Goal: Task Accomplishment & Management: Use online tool/utility

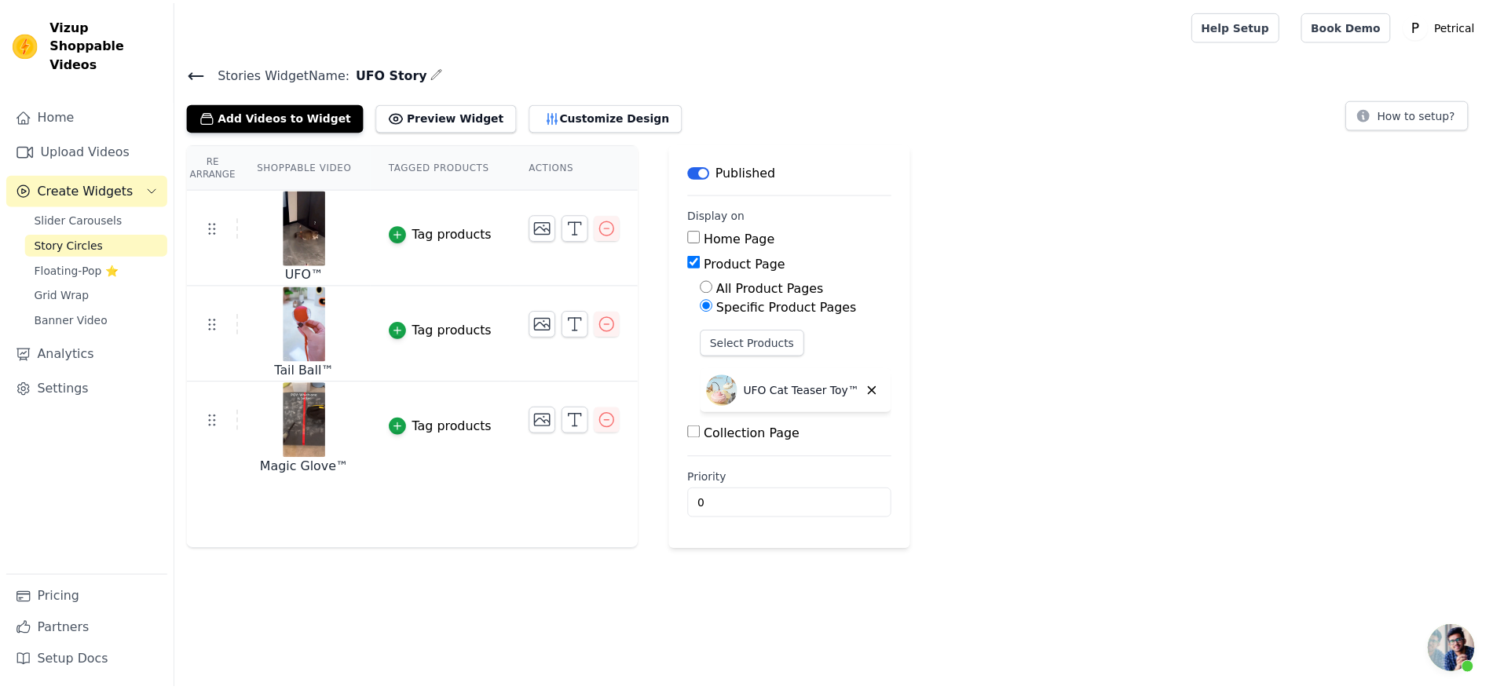
scroll to position [2018, 0]
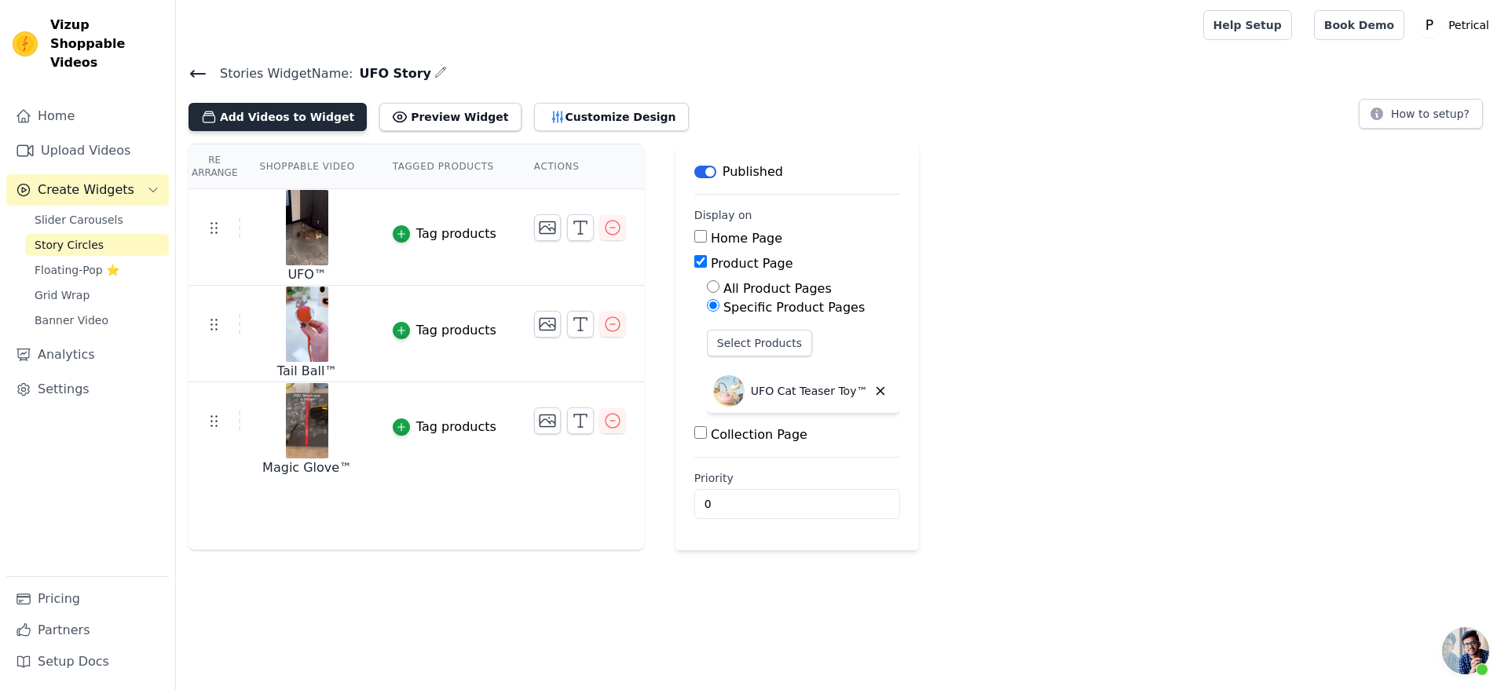
click at [331, 131] on button "Add Videos to Widget" at bounding box center [277, 117] width 178 height 28
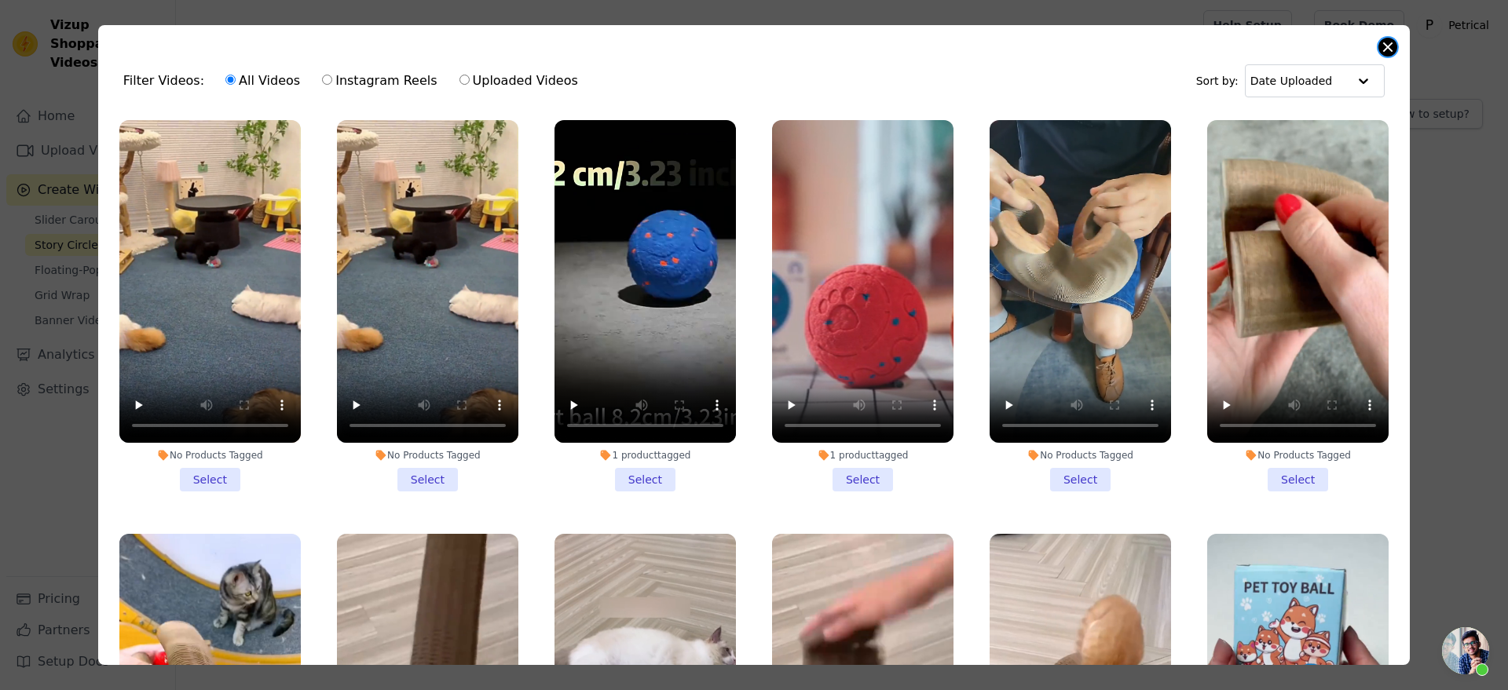
click at [1378, 57] on button "Close modal" at bounding box center [1387, 47] width 19 height 19
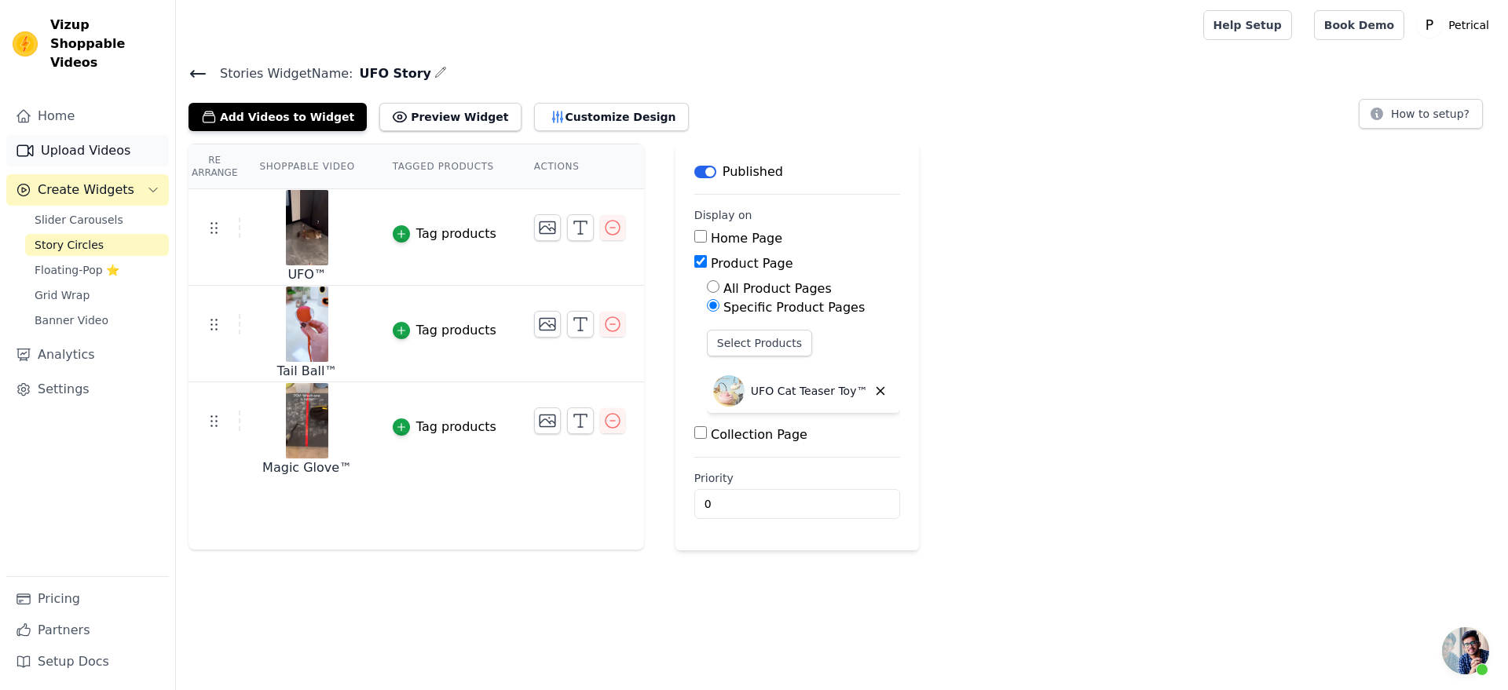
click at [77, 166] on link "Upload Videos" at bounding box center [87, 150] width 163 height 31
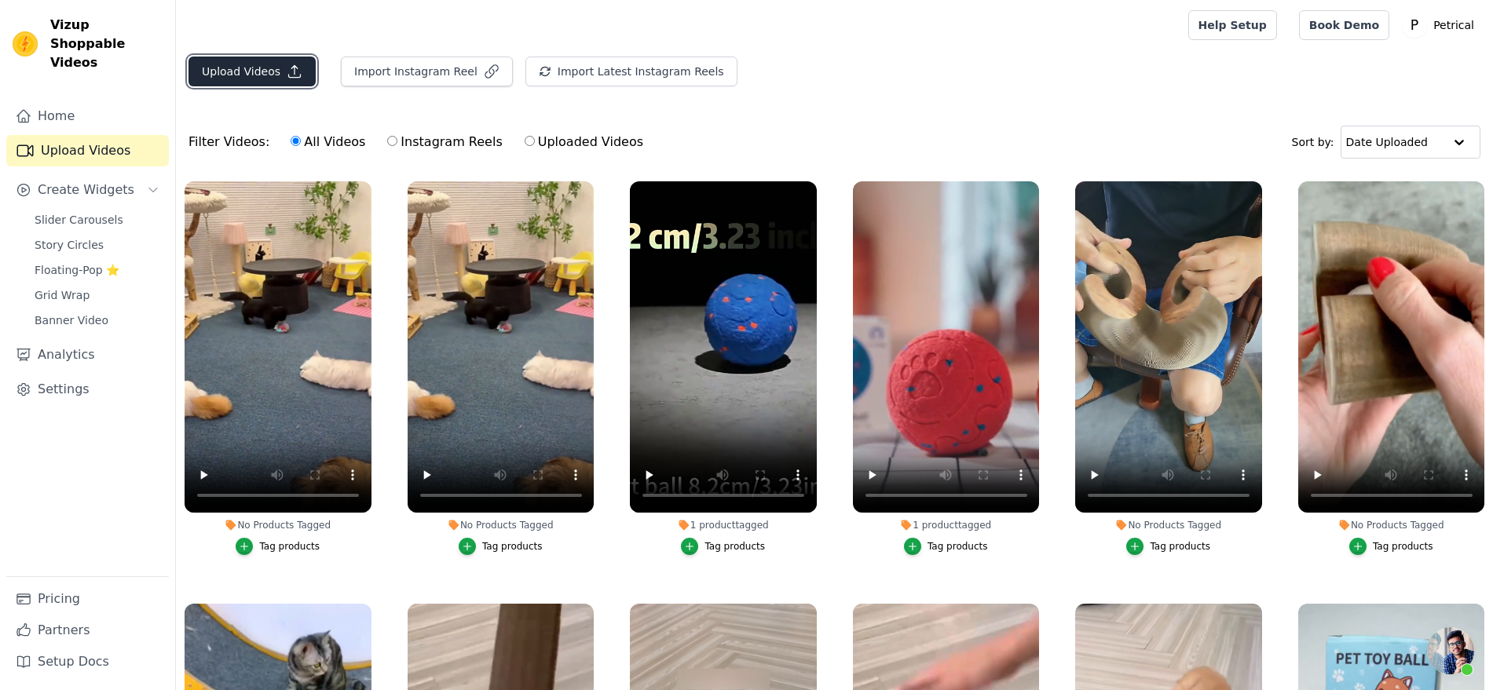
click at [276, 79] on button "Upload Videos" at bounding box center [251, 72] width 127 height 30
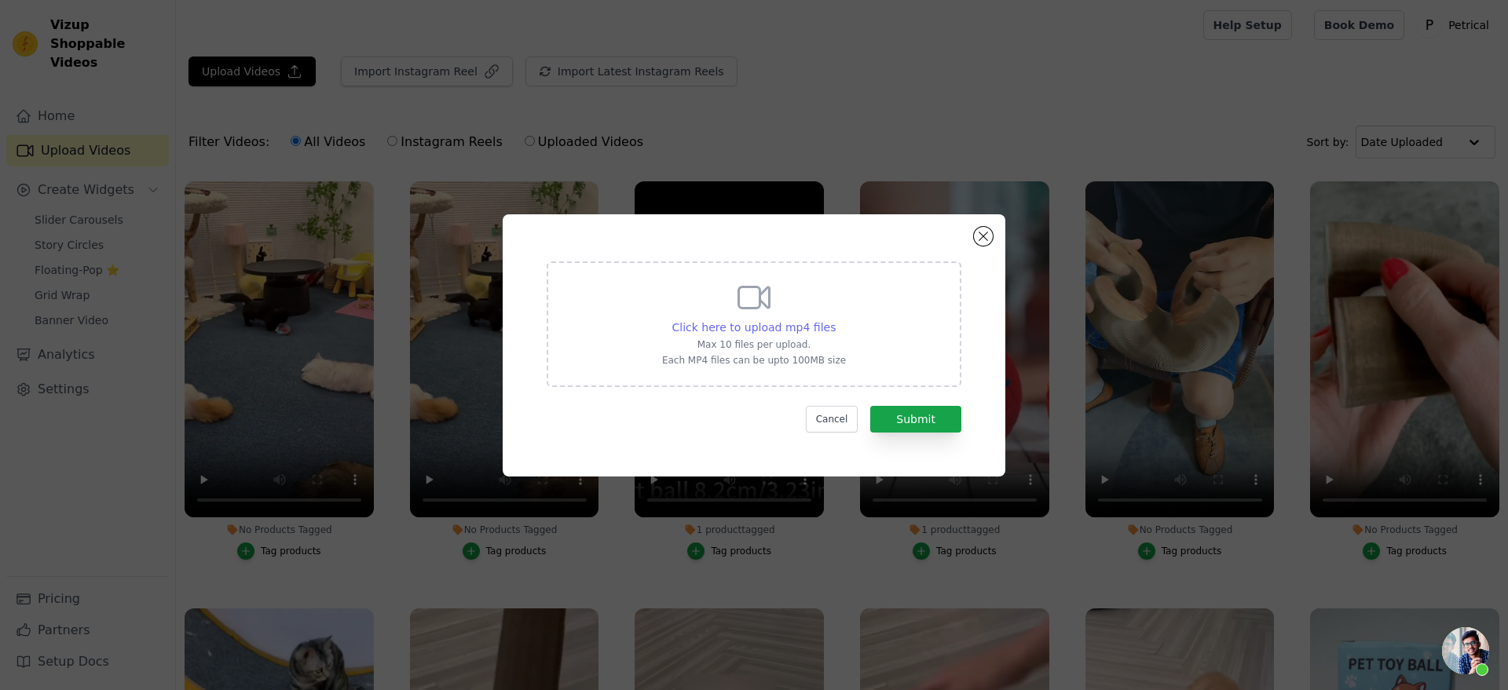
click at [777, 327] on span "Click here to upload mp4 files" at bounding box center [754, 327] width 164 height 13
click at [835, 320] on input "Click here to upload mp4 files Max 10 files per upload. Each MP4 files can be u…" at bounding box center [835, 319] width 1 height 1
type input "C:\fakepath\UFO Salsa.mp4"
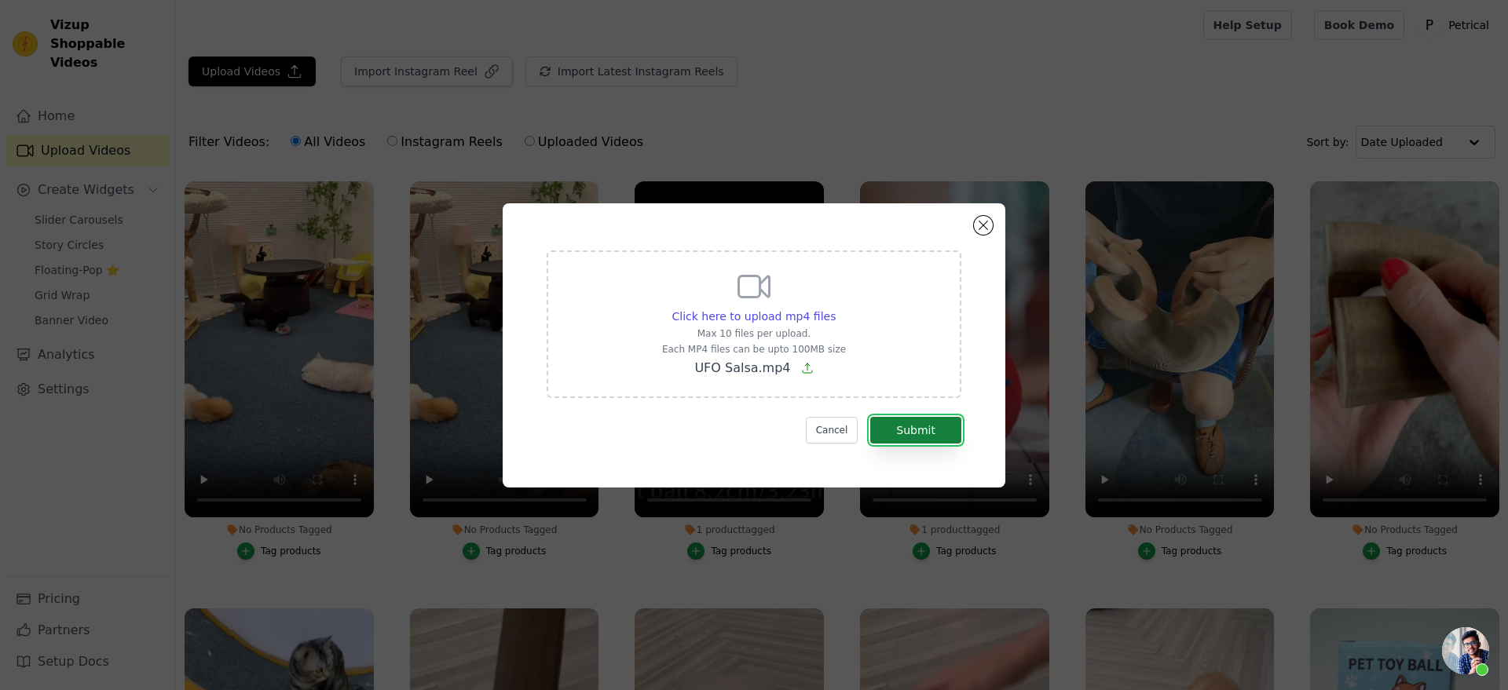
click at [943, 444] on button "Submit" at bounding box center [915, 430] width 91 height 27
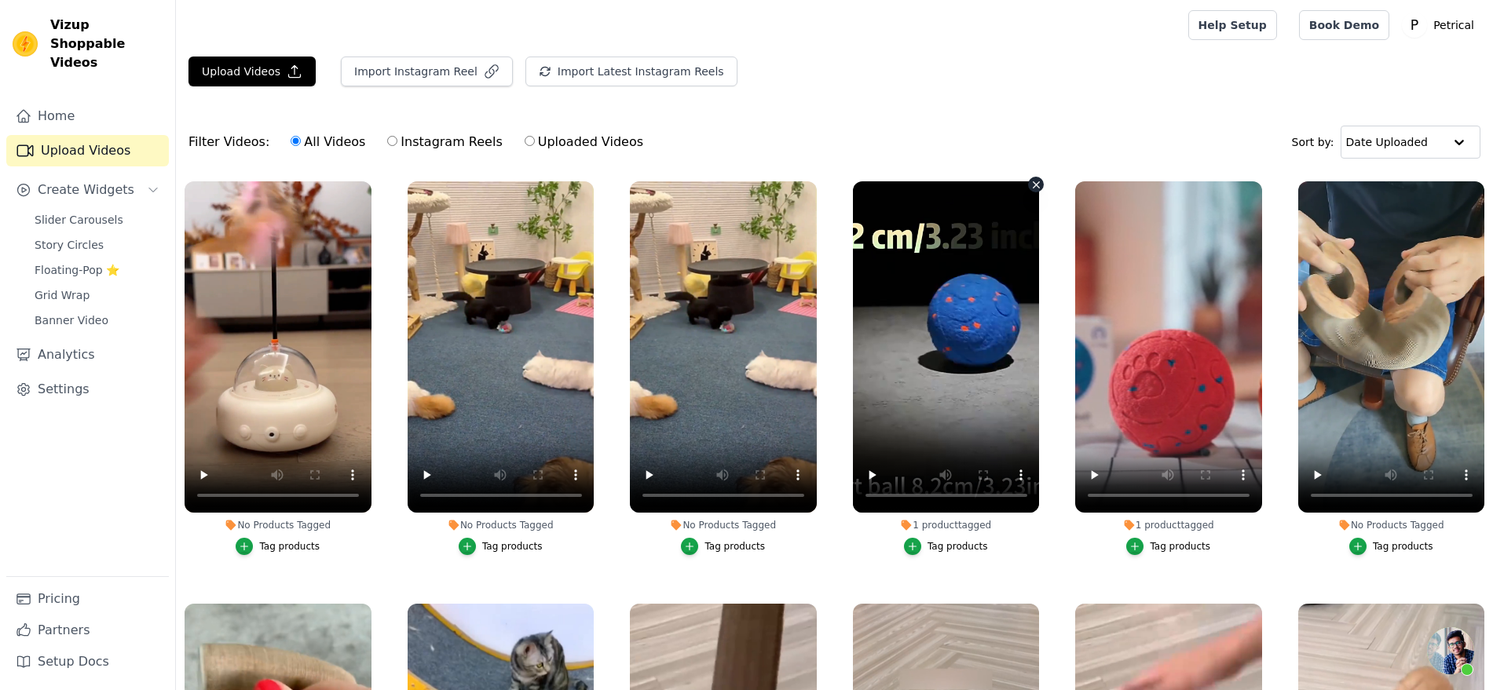
scroll to position [3516, 0]
click at [104, 253] on span "Story Circles" at bounding box center [69, 245] width 69 height 16
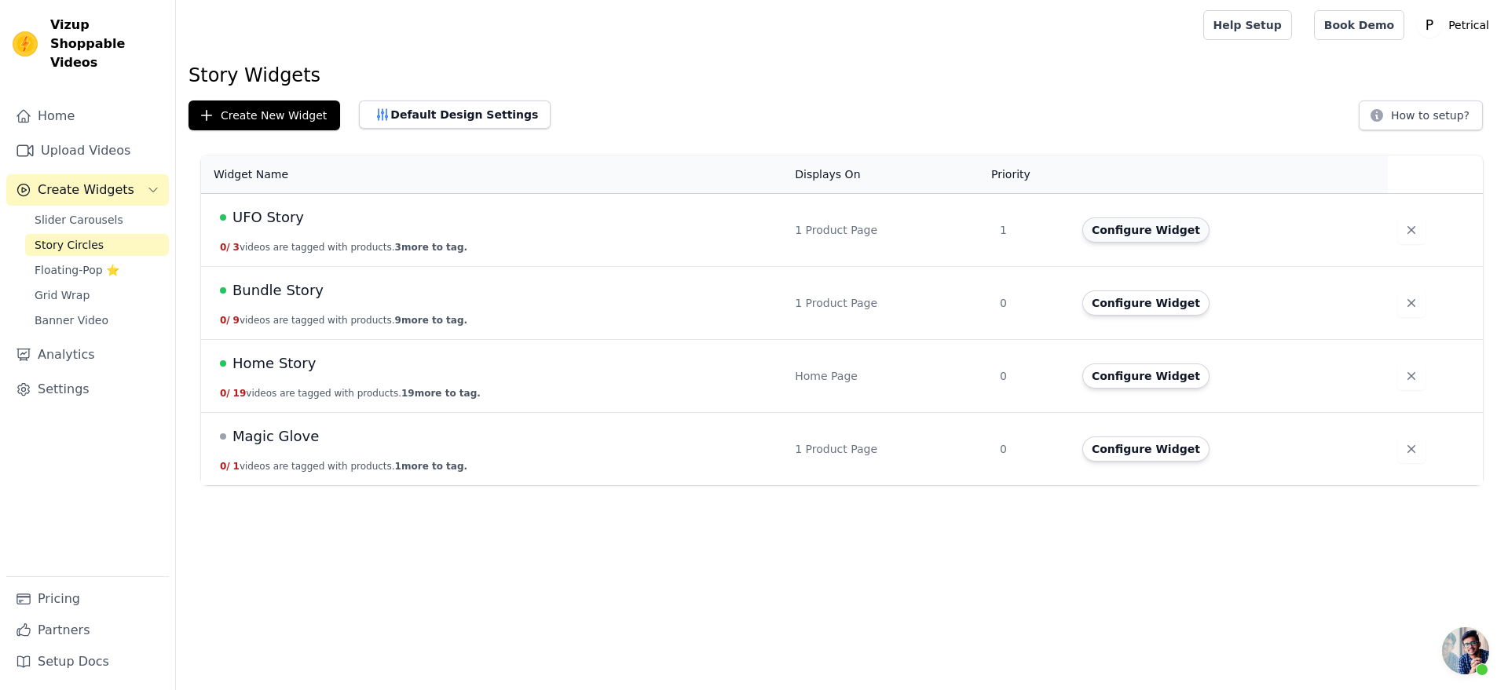
click at [1143, 243] on button "Configure Widget" at bounding box center [1145, 230] width 127 height 25
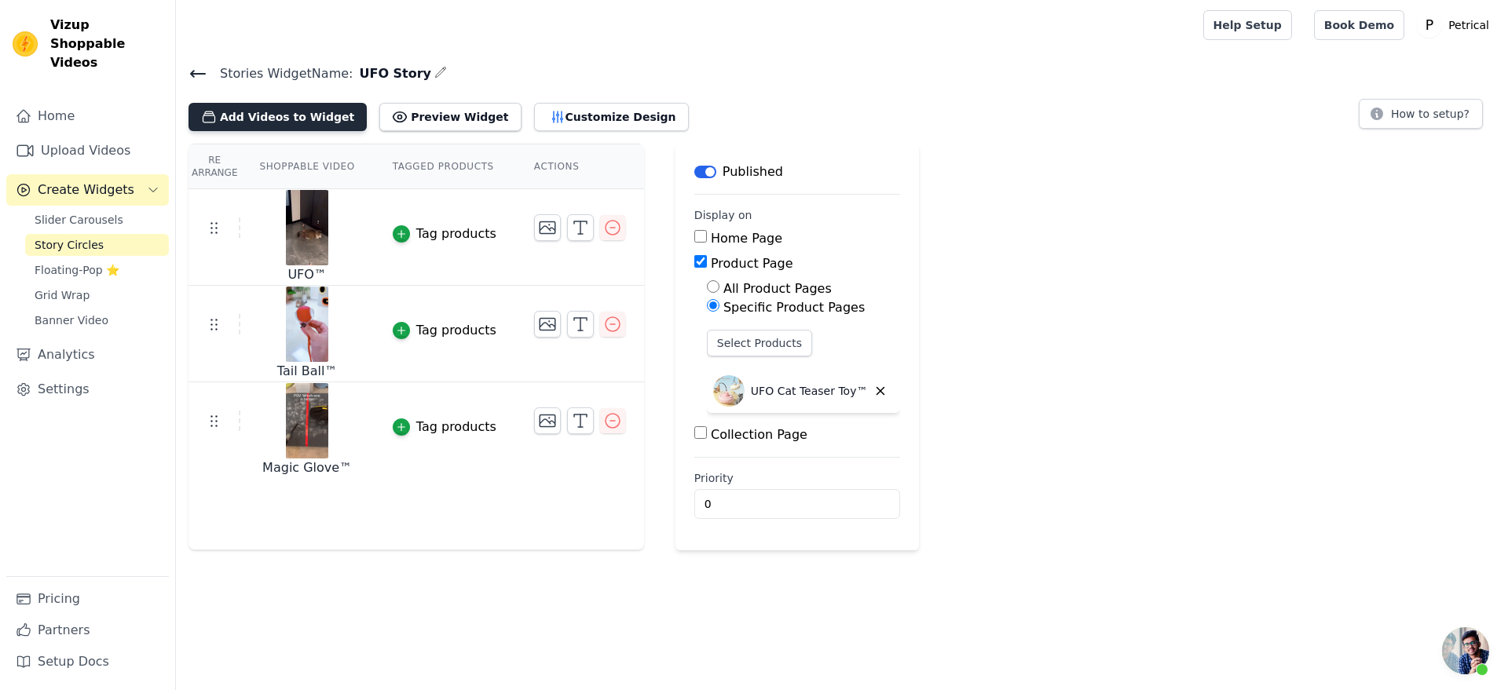
click at [338, 131] on button "Add Videos to Widget" at bounding box center [277, 117] width 178 height 28
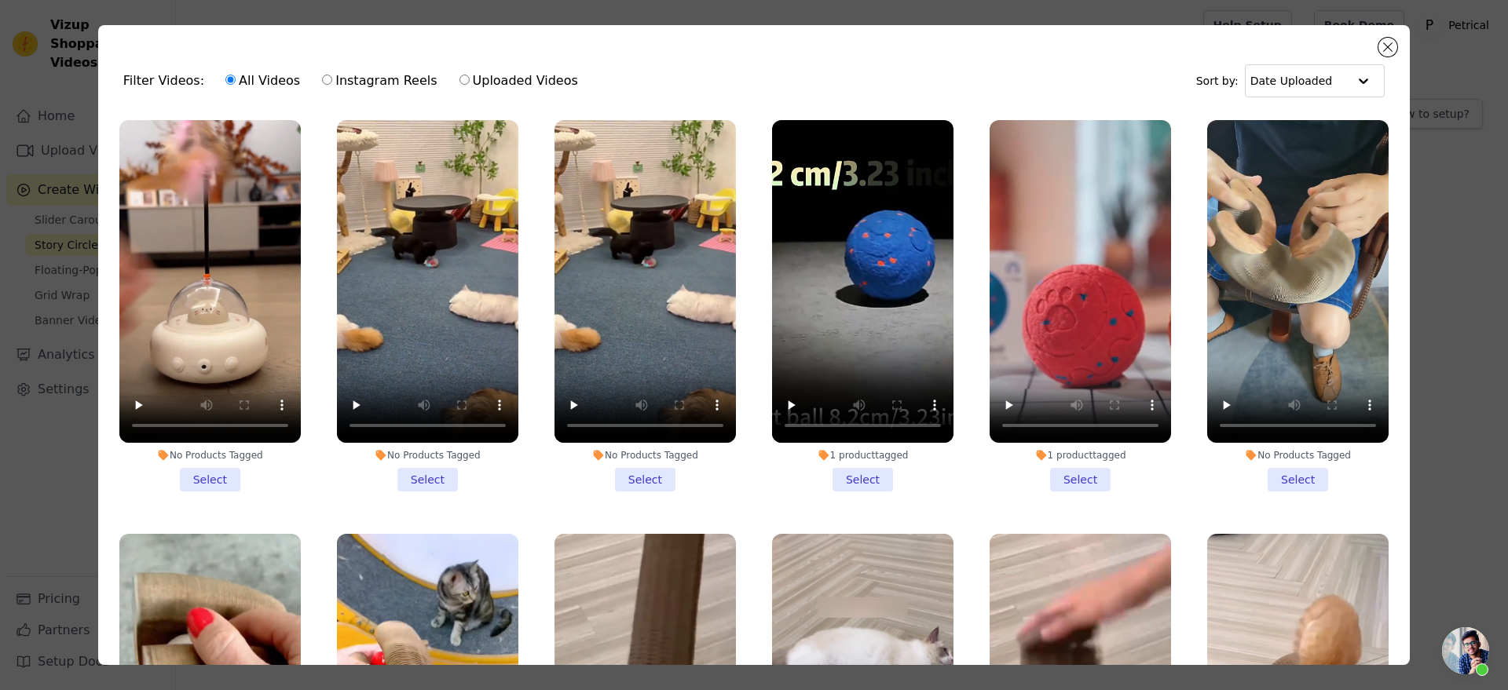
click at [199, 488] on li "No Products Tagged Select" at bounding box center [209, 305] width 181 height 371
click at [0, 0] on input "No Products Tagged Select" at bounding box center [0, 0] width 0 height 0
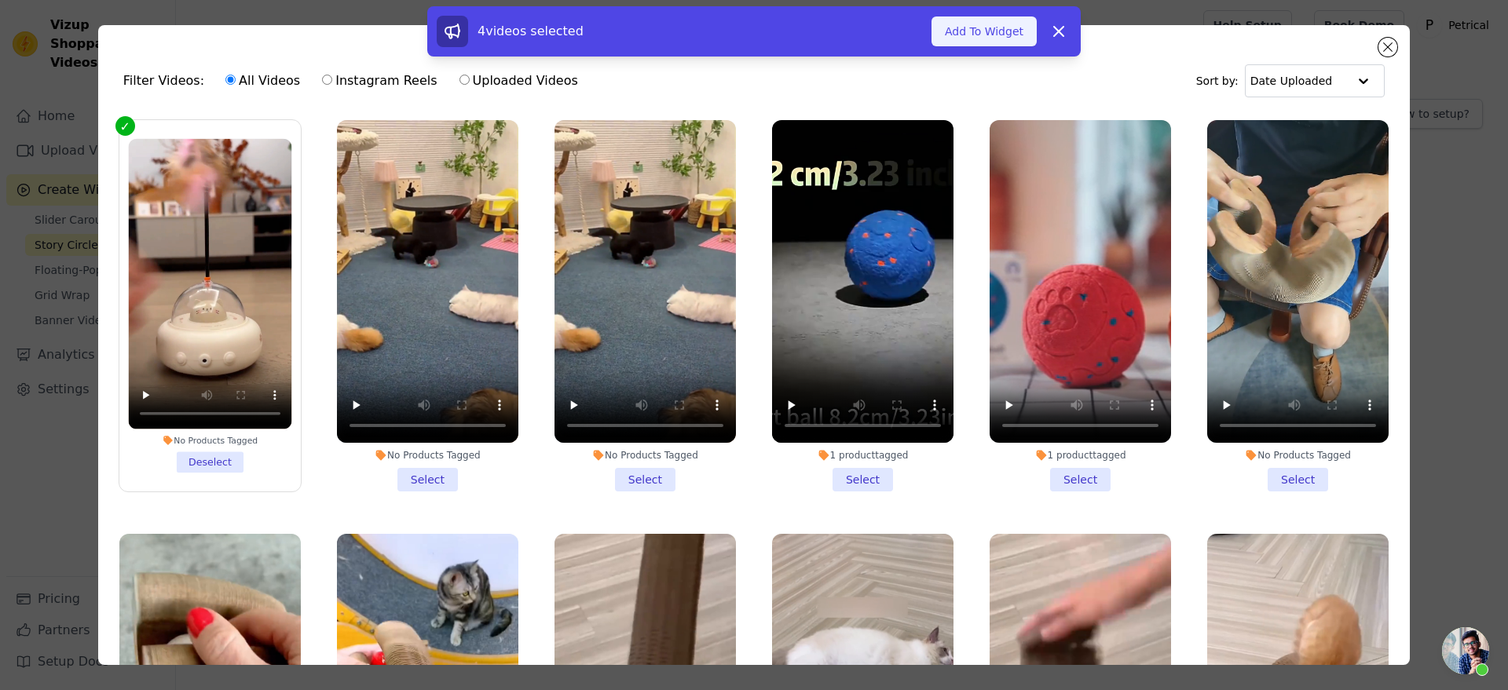
click at [1037, 36] on button "Add To Widget" at bounding box center [983, 31] width 105 height 30
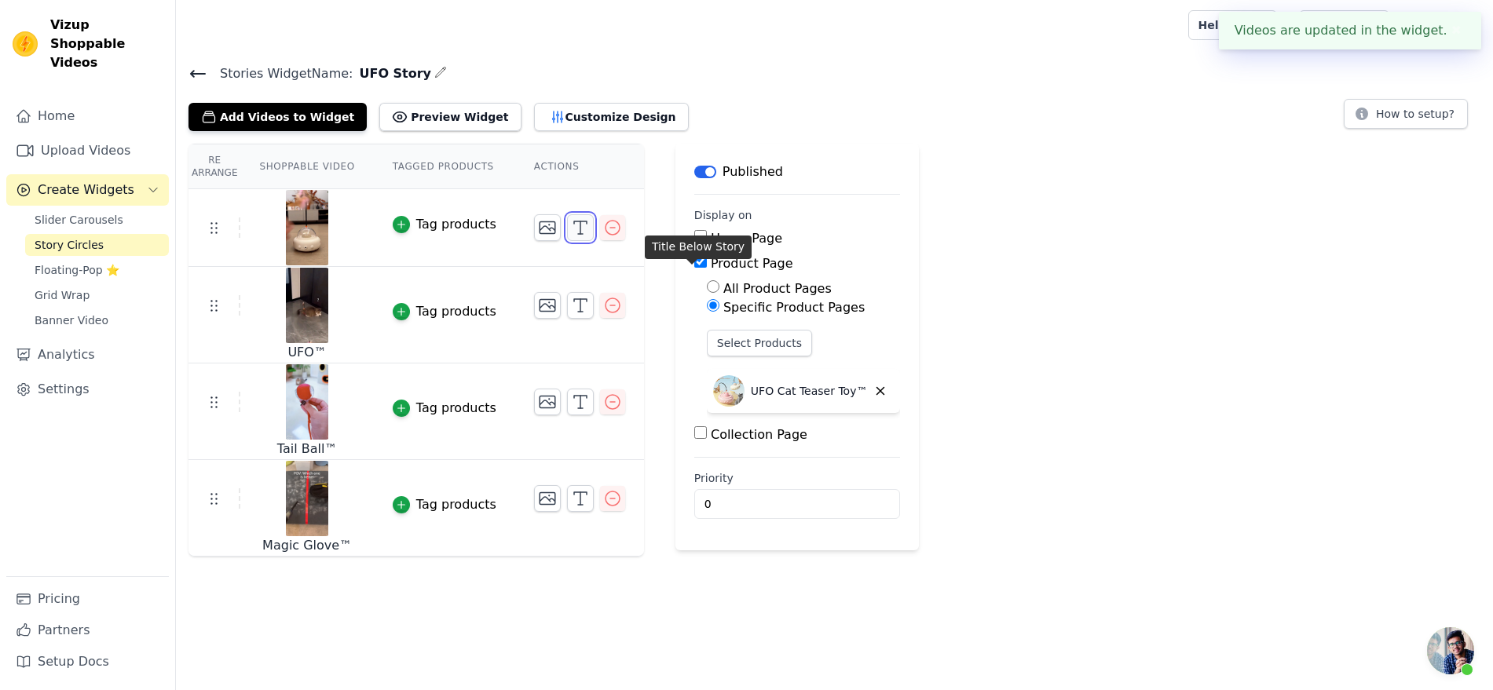
click at [590, 237] on icon "button" at bounding box center [580, 227] width 19 height 19
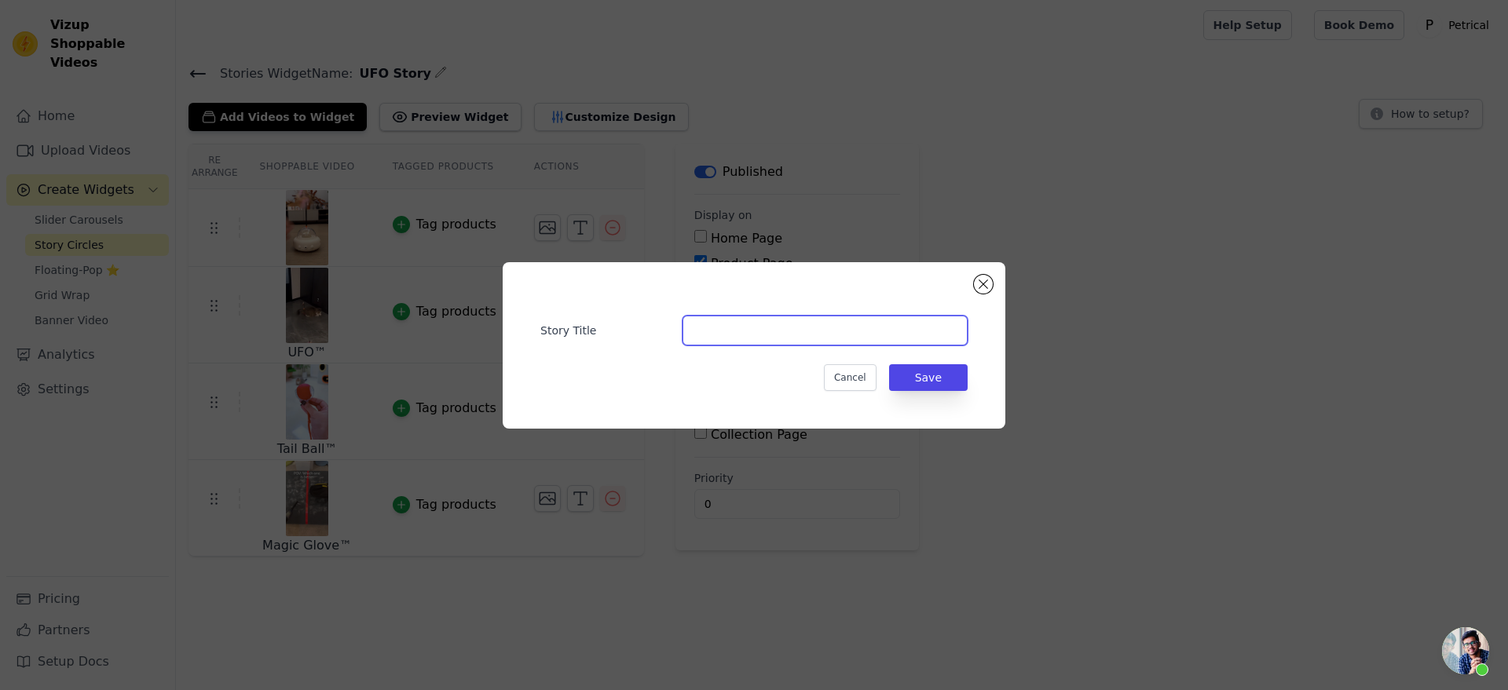
click at [692, 335] on input "Story Title" at bounding box center [824, 331] width 285 height 30
type input "UFO™"
click at [953, 381] on button "Save" at bounding box center [928, 377] width 79 height 27
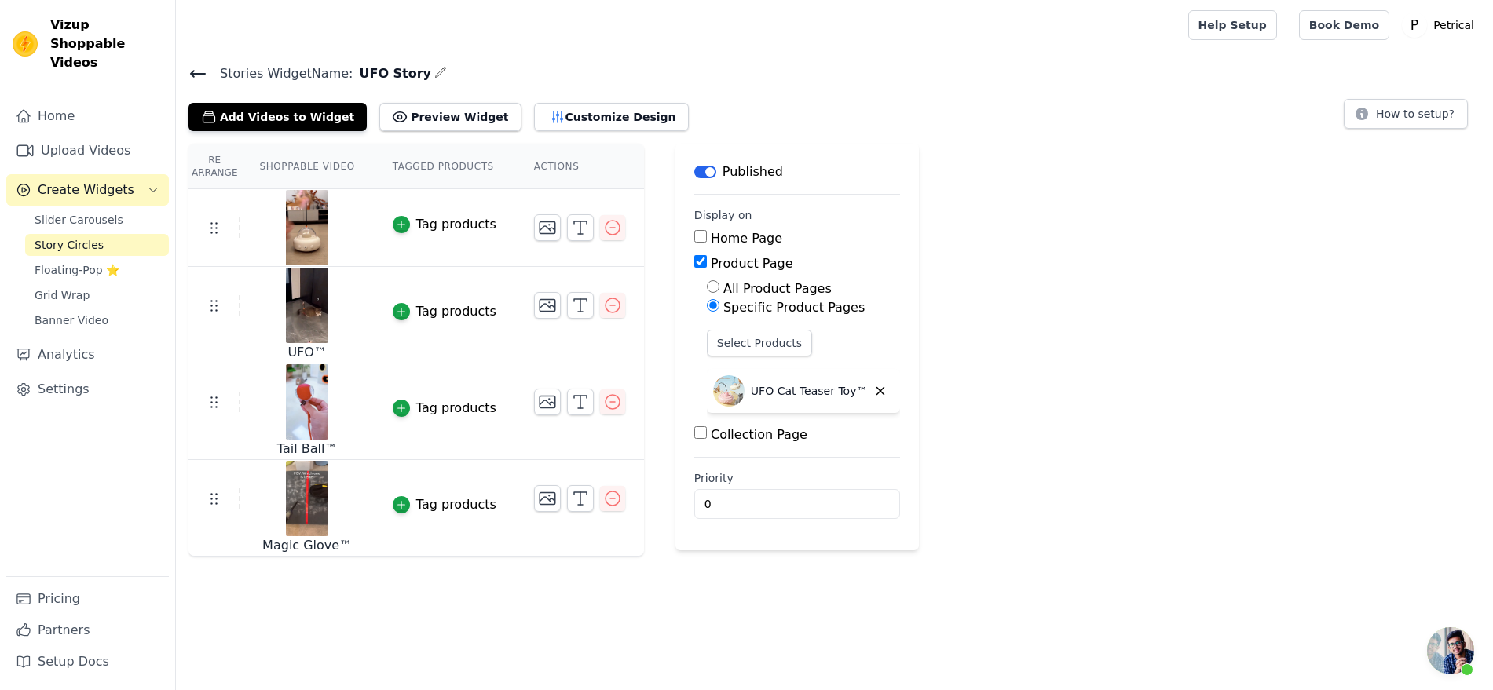
click at [329, 343] on img at bounding box center [307, 305] width 44 height 75
click at [620, 313] on icon "button" at bounding box center [612, 305] width 14 height 14
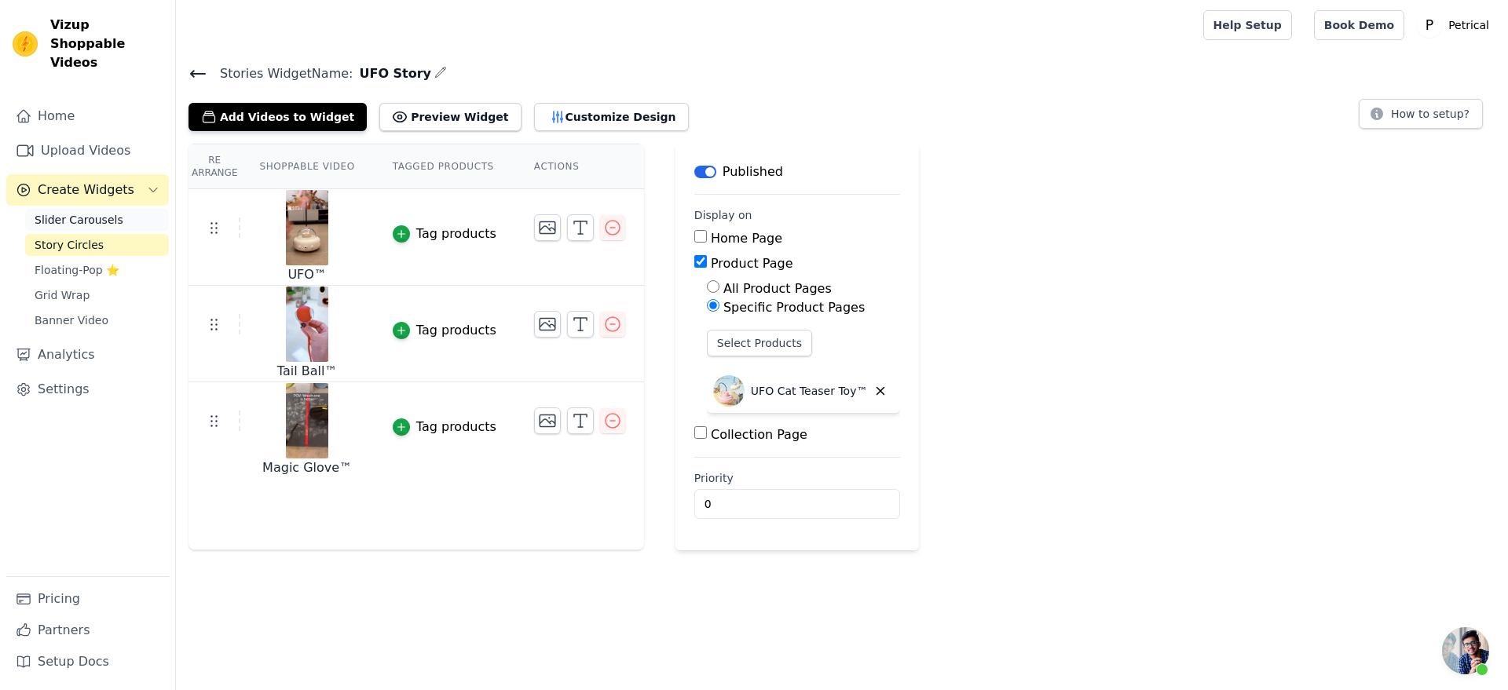
click at [94, 228] on span "Slider Carousels" at bounding box center [79, 220] width 89 height 16
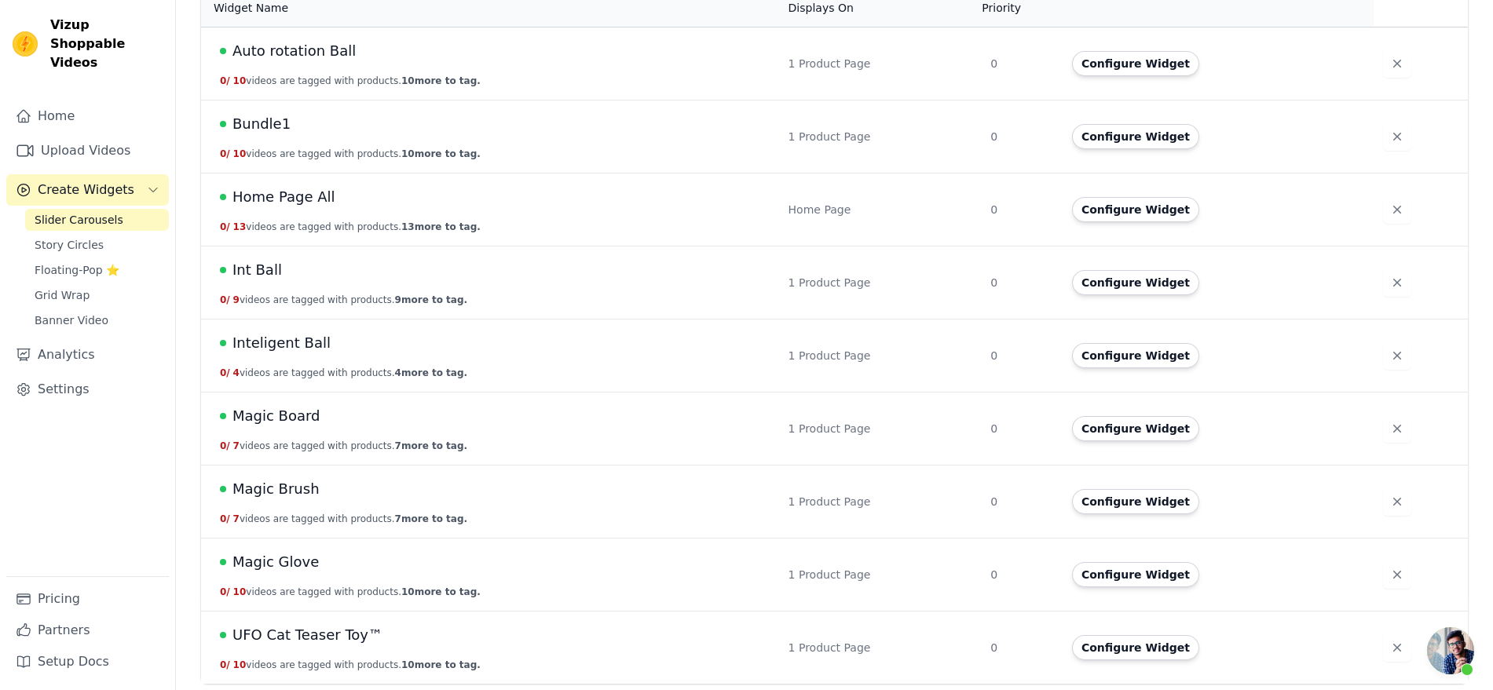
scroll to position [379, 0]
click at [1121, 635] on button "Configure Widget" at bounding box center [1135, 647] width 127 height 25
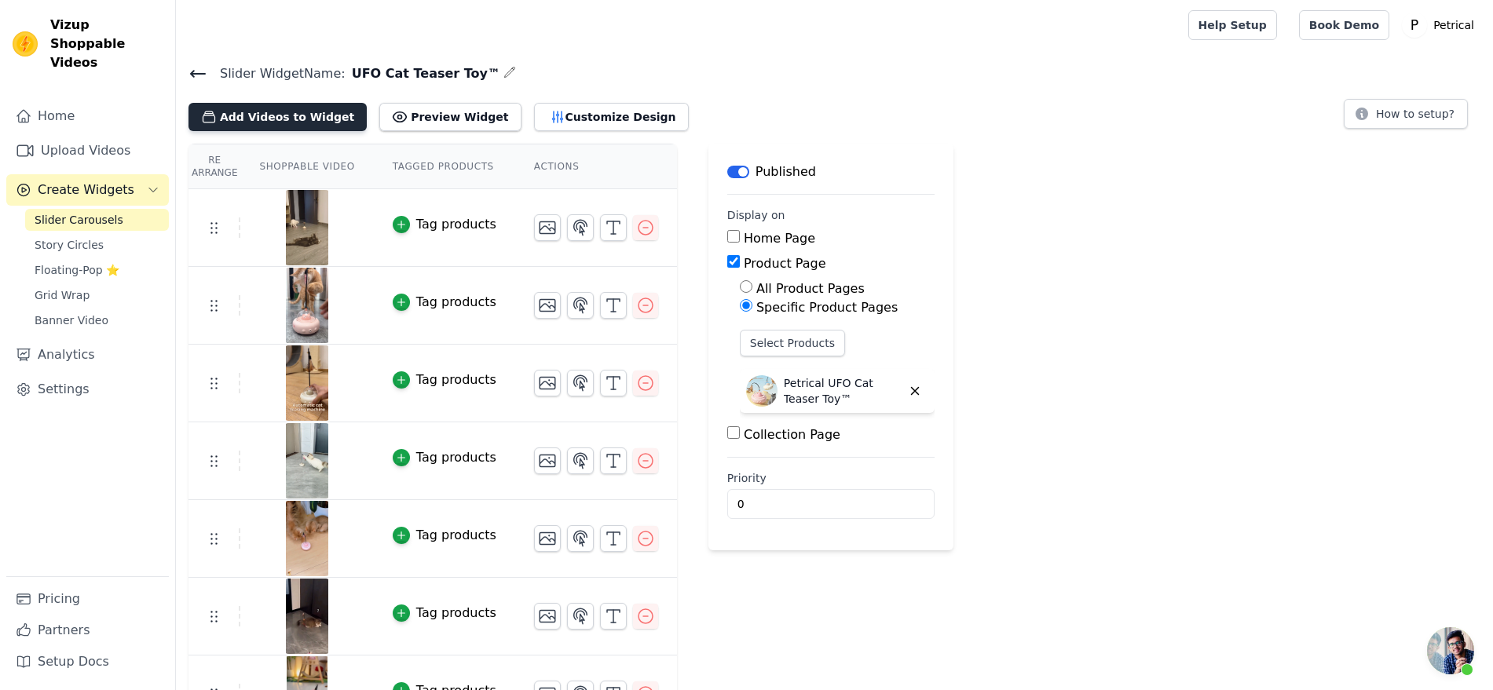
click at [337, 131] on button "Add Videos to Widget" at bounding box center [277, 117] width 178 height 28
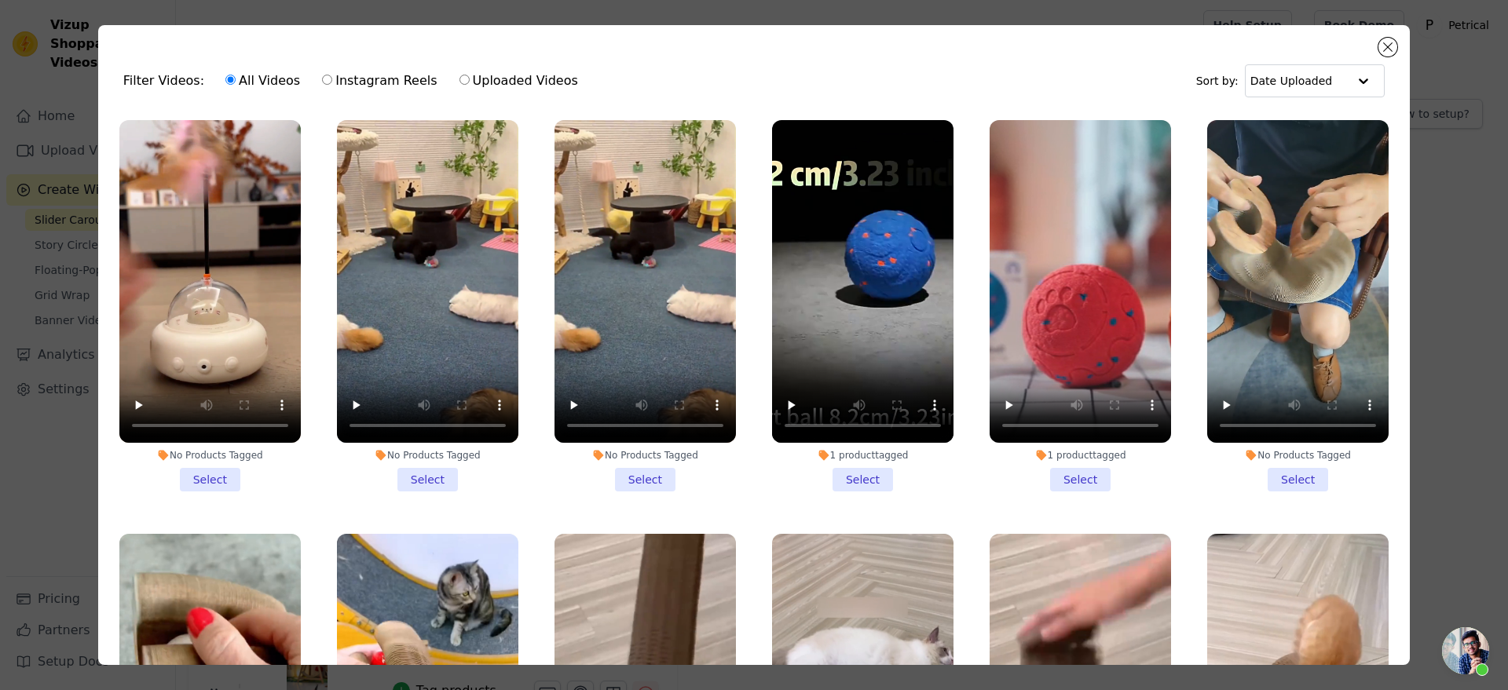
click at [216, 492] on li "No Products Tagged Select" at bounding box center [209, 305] width 181 height 371
click at [0, 0] on input "No Products Tagged Select" at bounding box center [0, 0] width 0 height 0
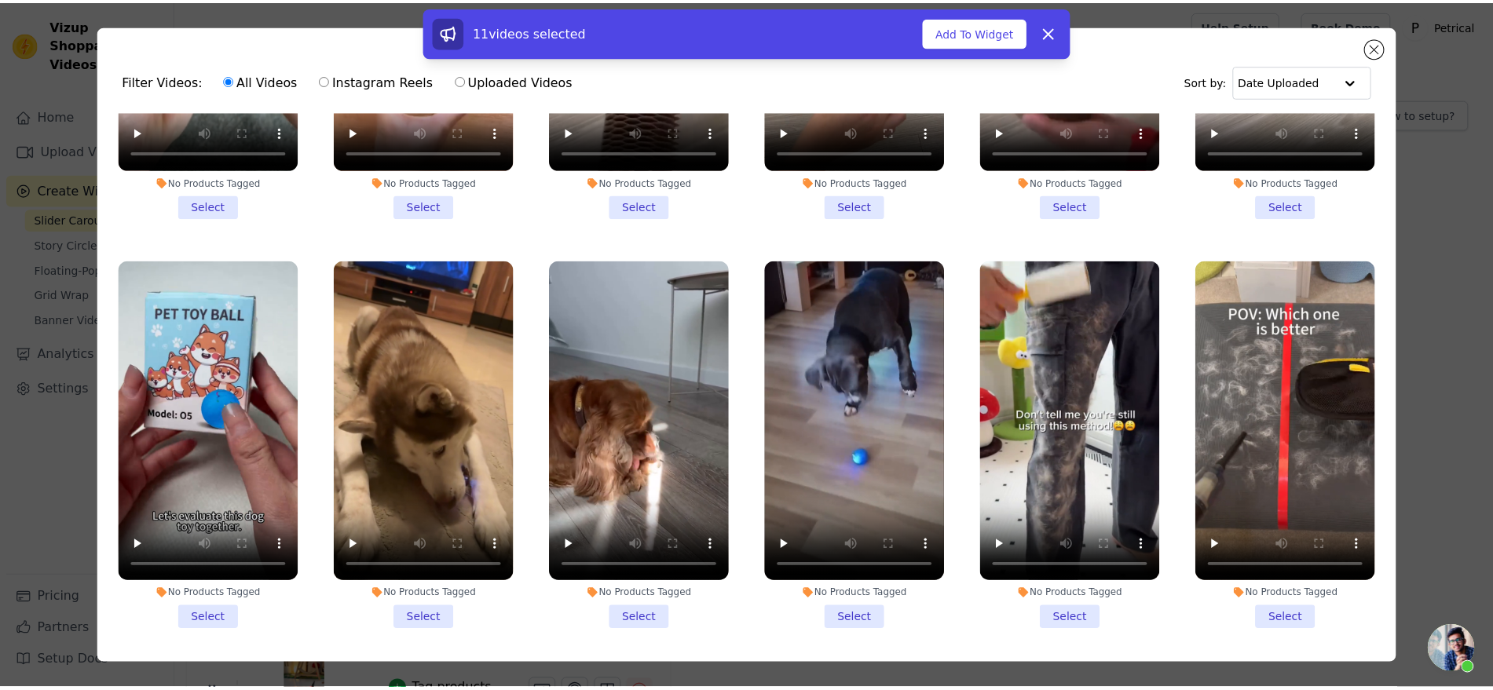
scroll to position [785, 0]
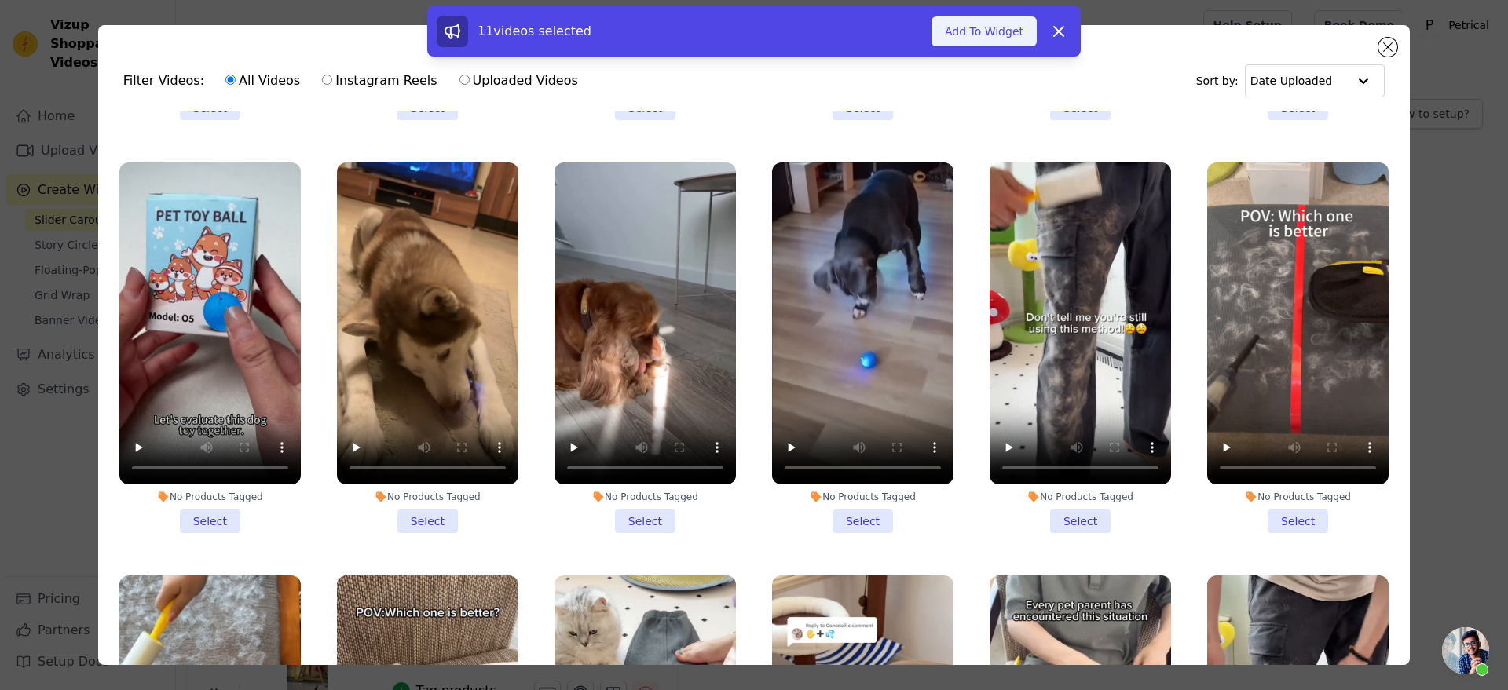
click at [1037, 42] on button "Add To Widget" at bounding box center [983, 31] width 105 height 30
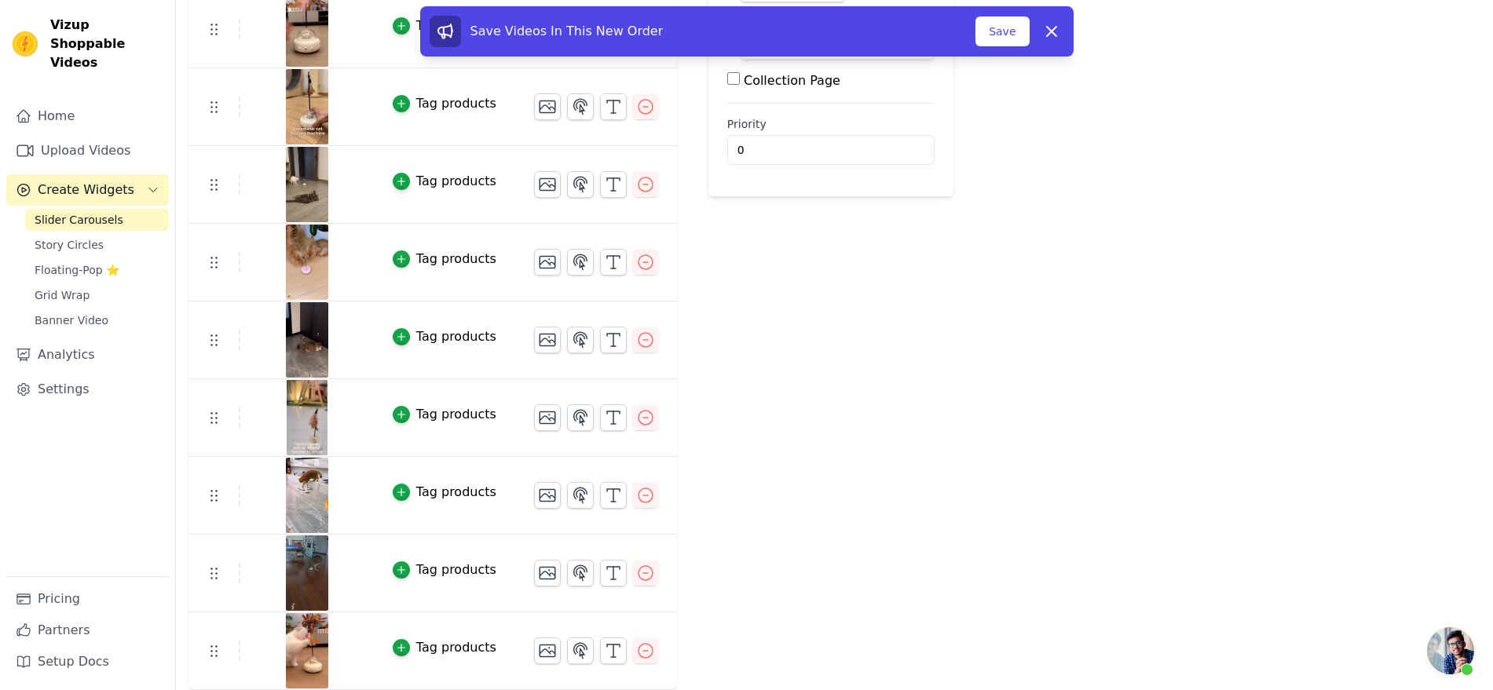
scroll to position [607, 0]
click at [1029, 36] on button "Save" at bounding box center [1001, 31] width 53 height 30
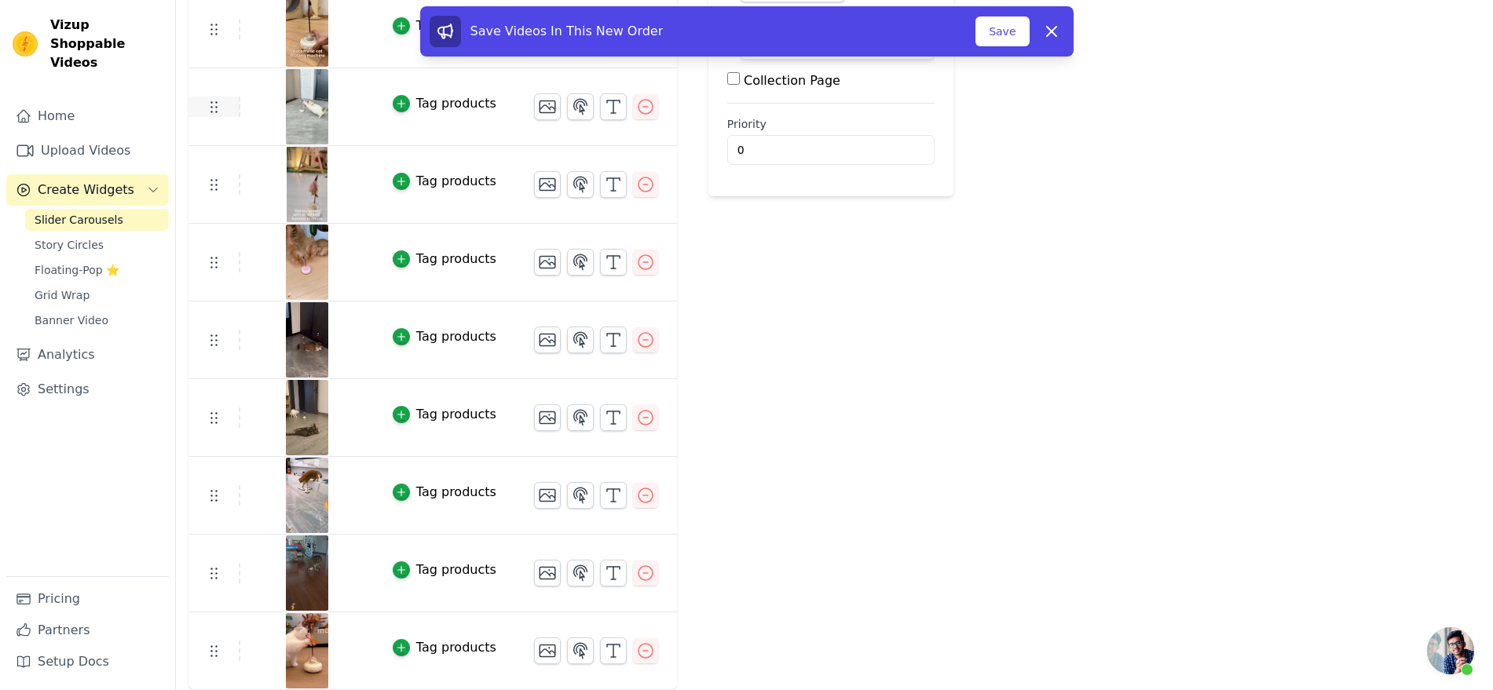
scroll to position [313, 0]
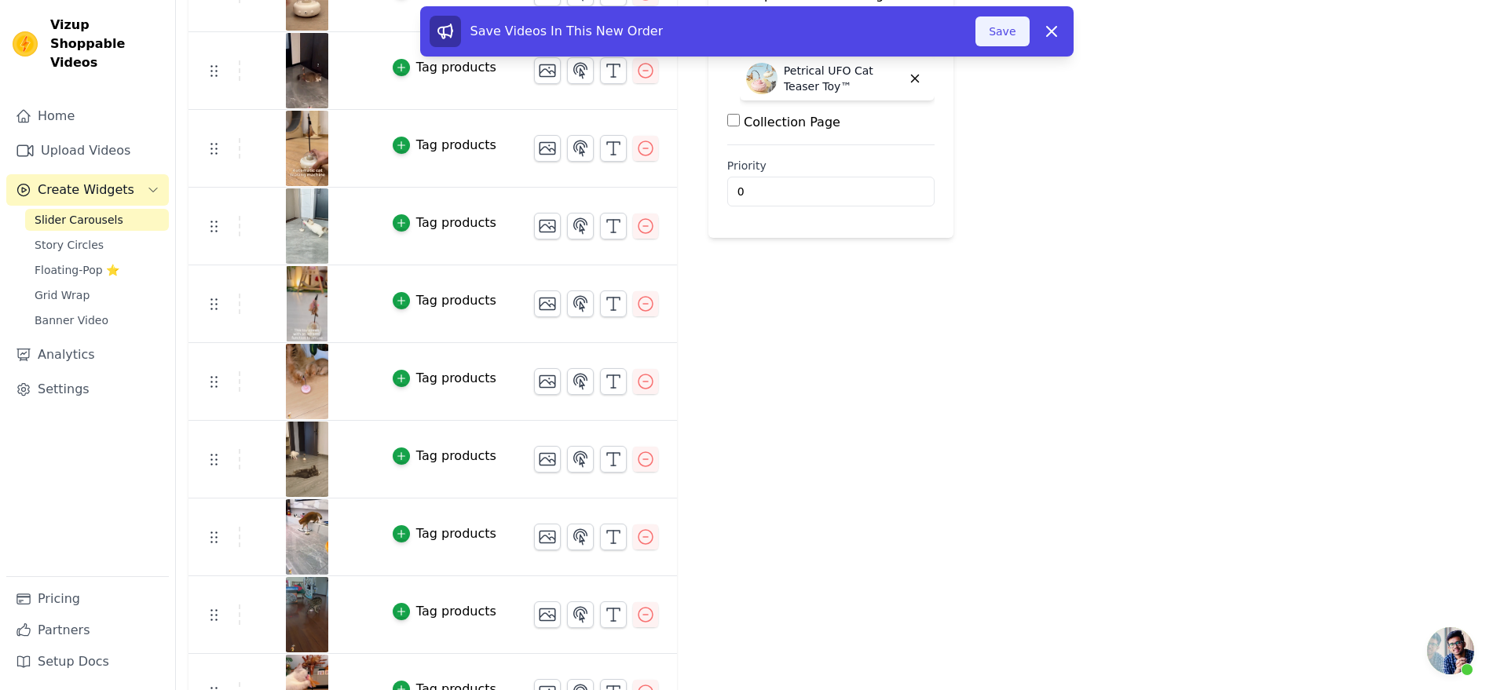
click at [1029, 39] on button "Save" at bounding box center [1001, 31] width 53 height 30
